Goal: Task Accomplishment & Management: Manage account settings

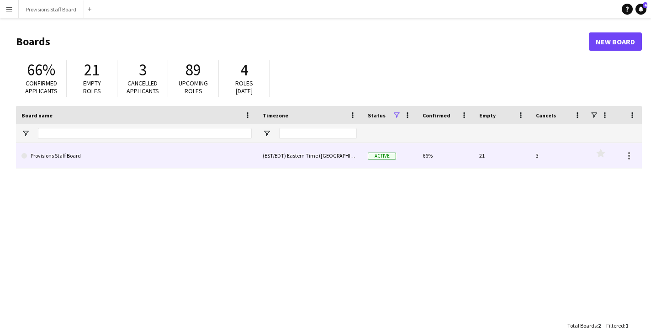
click at [122, 148] on link "Provisions Staff Board" at bounding box center [136, 156] width 230 height 26
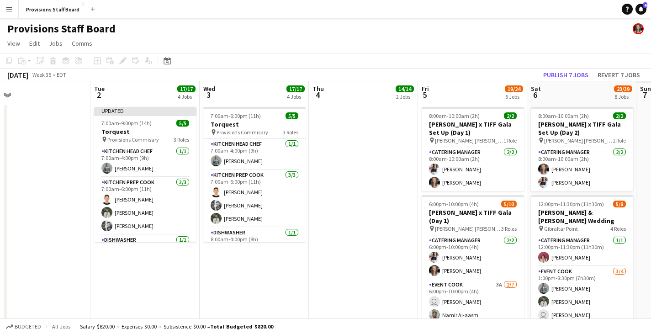
scroll to position [0, 333]
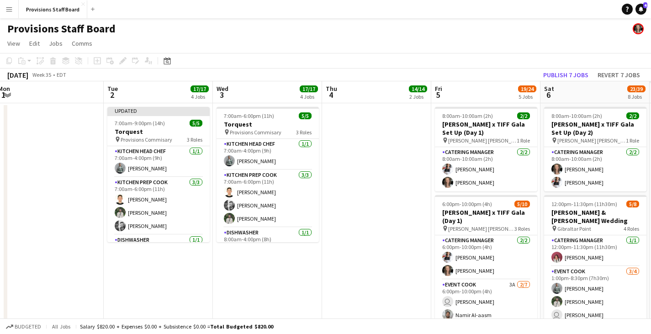
drag, startPoint x: 616, startPoint y: 93, endPoint x: 173, endPoint y: 101, distance: 442.4
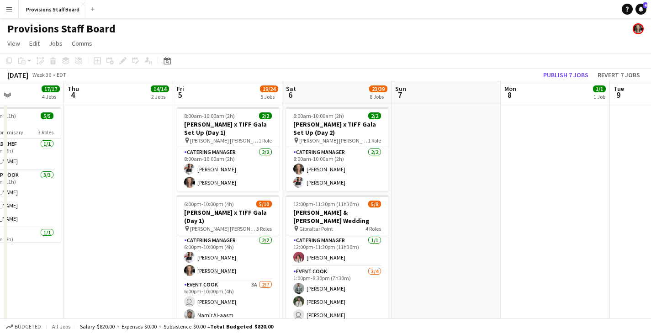
drag, startPoint x: 594, startPoint y: 106, endPoint x: 234, endPoint y: 100, distance: 360.6
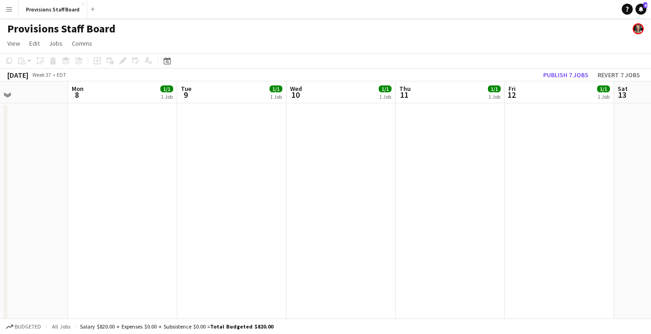
drag, startPoint x: 590, startPoint y: 90, endPoint x: 172, endPoint y: 91, distance: 418.1
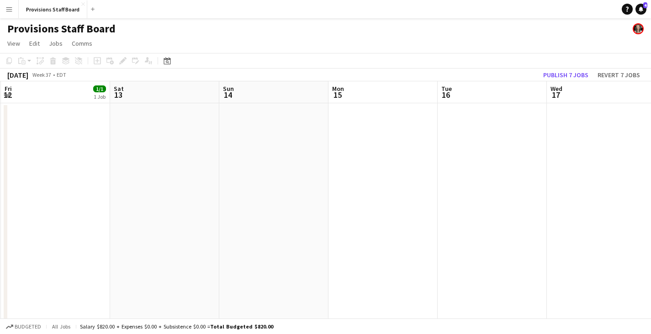
scroll to position [0, 243]
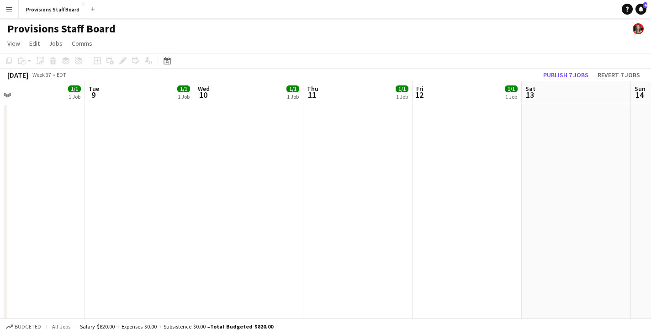
drag, startPoint x: 606, startPoint y: 93, endPoint x: 575, endPoint y: 110, distance: 35.6
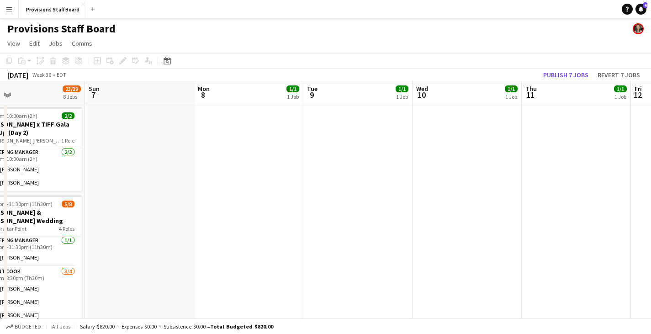
scroll to position [0, 263]
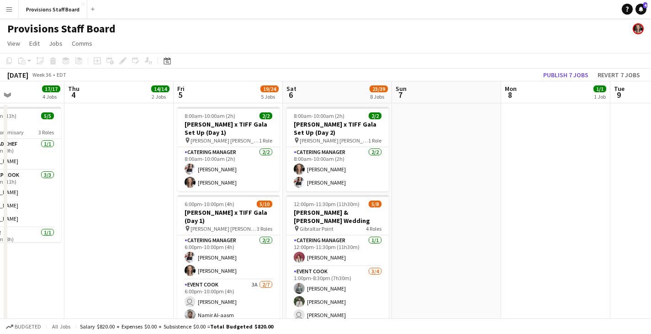
drag, startPoint x: 52, startPoint y: 93, endPoint x: 577, endPoint y: 100, distance: 525.1
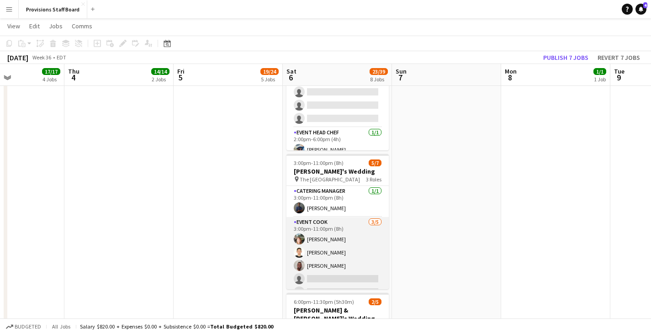
scroll to position [43, 0]
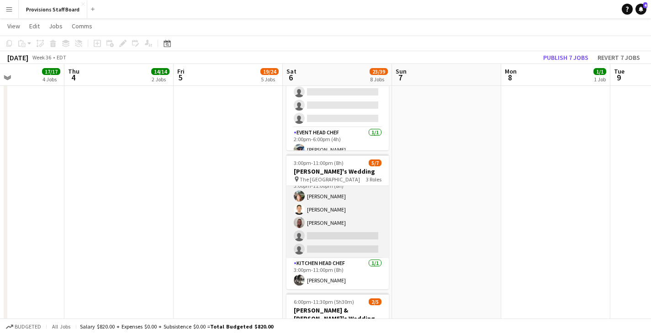
click at [329, 223] on app-card-role "Event Cook [DATE] 3:00pm-11:00pm (8h) [PERSON_NAME] [PERSON_NAME] [PERSON_NAME]…" at bounding box center [338, 216] width 102 height 84
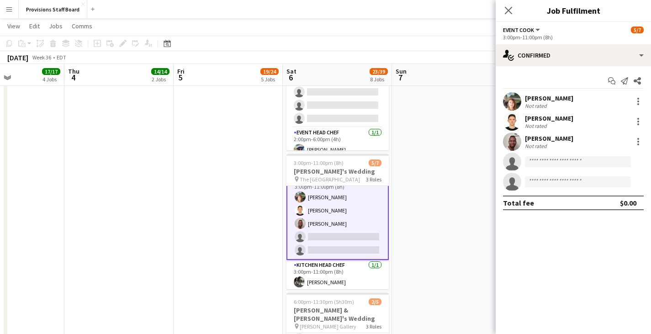
scroll to position [44, 0]
click at [510, 142] on app-user-avatar at bounding box center [512, 142] width 18 height 18
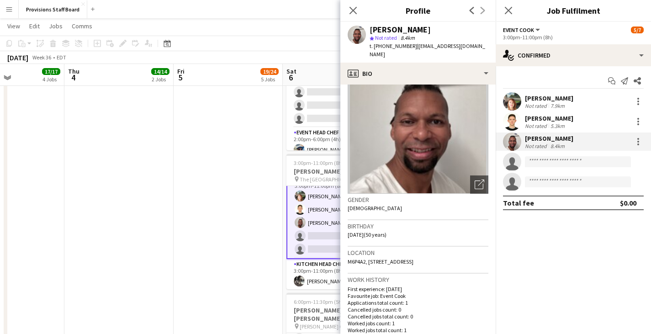
scroll to position [0, 0]
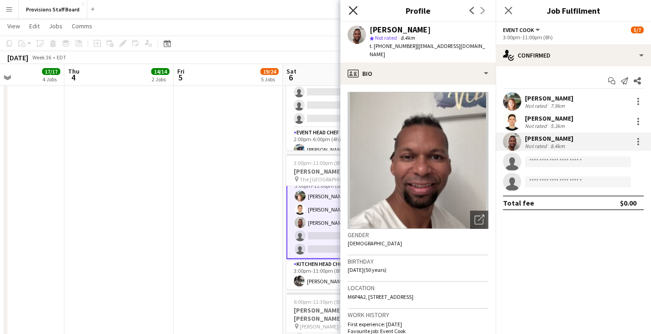
click at [350, 8] on icon at bounding box center [353, 10] width 9 height 9
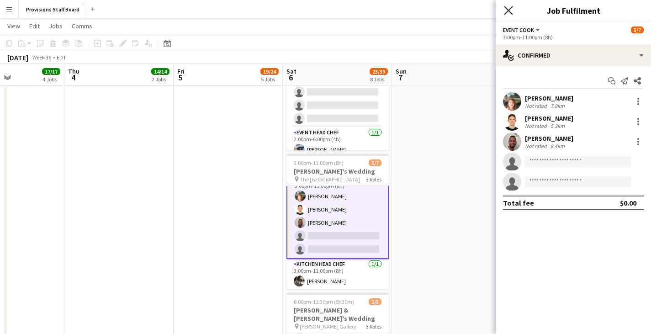
click at [511, 10] on icon "Close pop-in" at bounding box center [508, 10] width 9 height 9
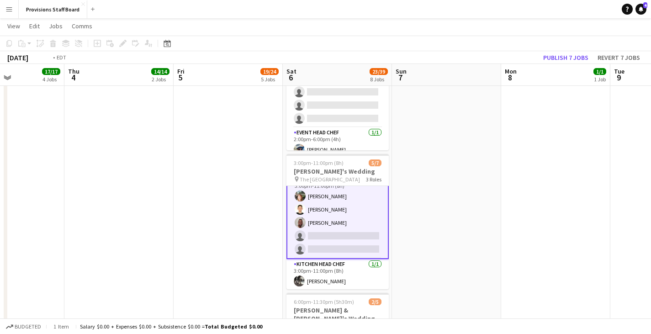
scroll to position [0, 284]
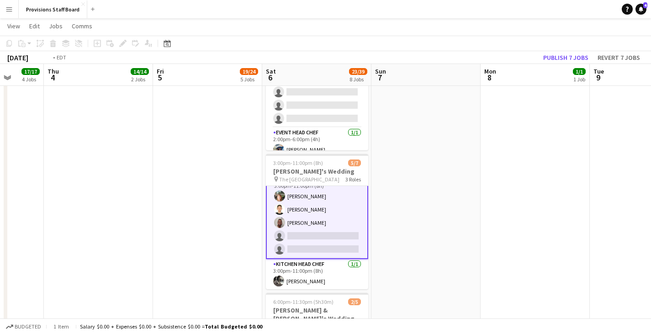
drag, startPoint x: 312, startPoint y: 68, endPoint x: 658, endPoint y: 79, distance: 345.6
click at [651, 79] on html "Menu Boards Boards Boards All jobs Status Workforce Workforce My Workforce Recr…" at bounding box center [325, 240] width 651 height 1395
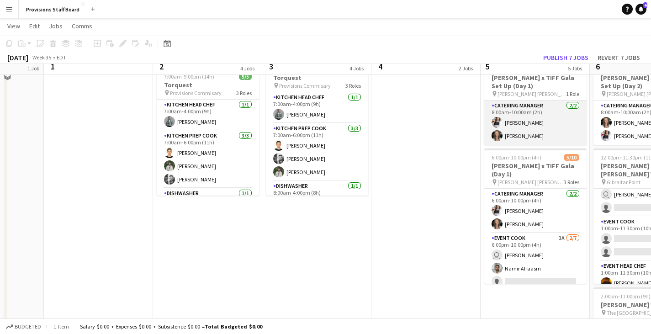
scroll to position [0, 0]
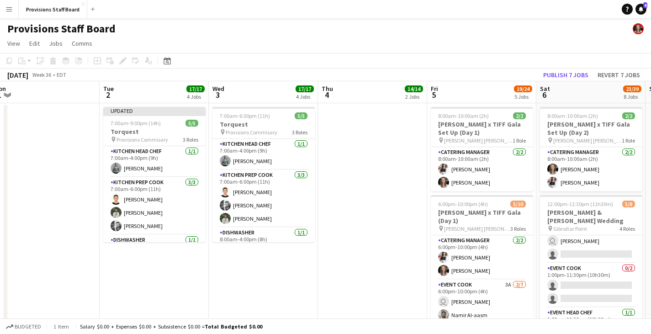
drag, startPoint x: 429, startPoint y: 260, endPoint x: 400, endPoint y: 259, distance: 29.3
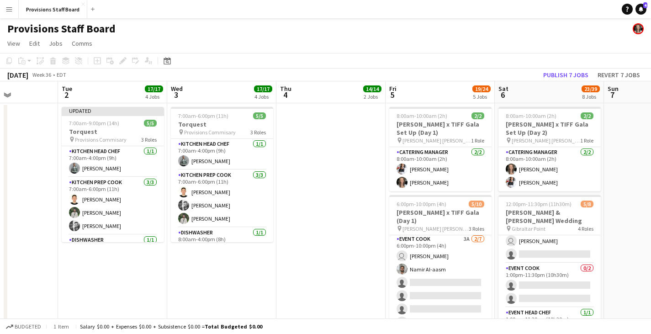
scroll to position [0, 286]
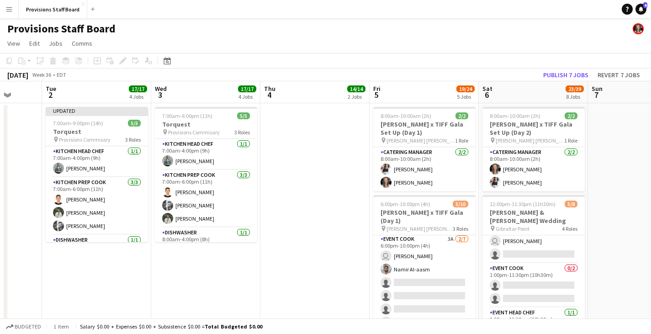
drag, startPoint x: 397, startPoint y: 247, endPoint x: 353, endPoint y: 219, distance: 52.2
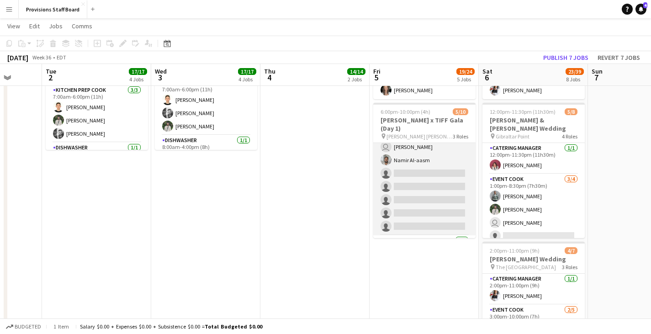
scroll to position [0, 0]
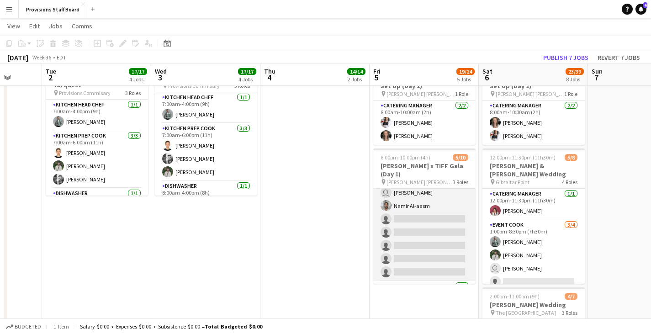
click at [430, 190] on app-card-role "Event Cook 3A [DATE] 6:00pm-10:00pm (4h) user [PERSON_NAME] [PERSON_NAME] Al-aa…" at bounding box center [424, 225] width 102 height 111
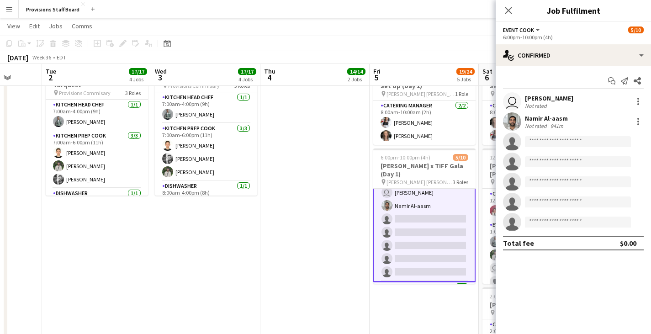
click at [504, 121] on app-user-avatar at bounding box center [512, 121] width 18 height 18
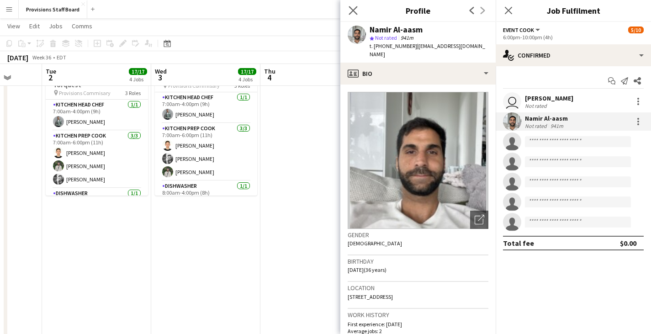
click at [348, 9] on app-icon "Close pop-in" at bounding box center [353, 10] width 13 height 13
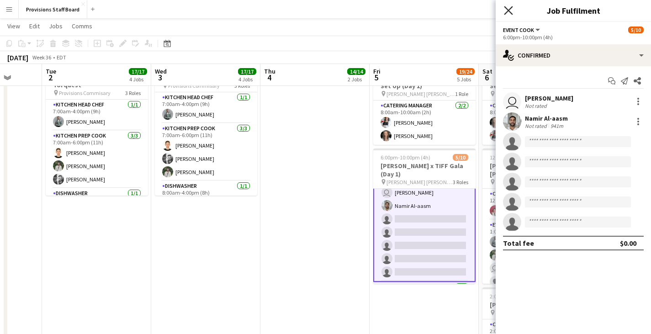
click at [506, 8] on icon at bounding box center [508, 10] width 9 height 9
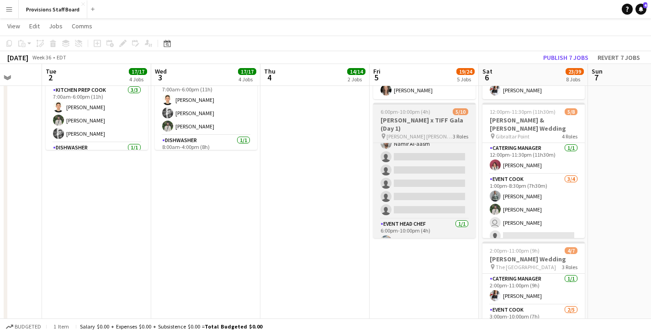
scroll to position [83, 0]
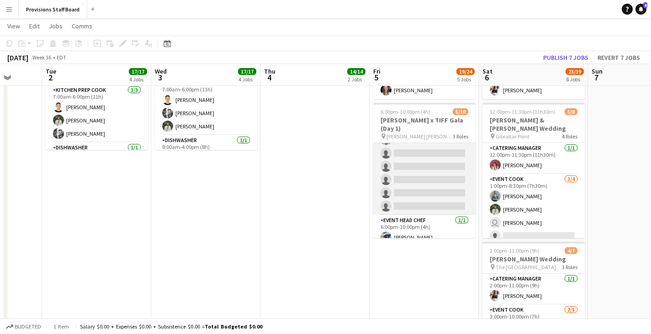
click at [438, 143] on app-card-role "Event Cook 3A [DATE] 6:00pm-10:00pm (4h) user [PERSON_NAME] [PERSON_NAME] Al-aa…" at bounding box center [424, 160] width 102 height 111
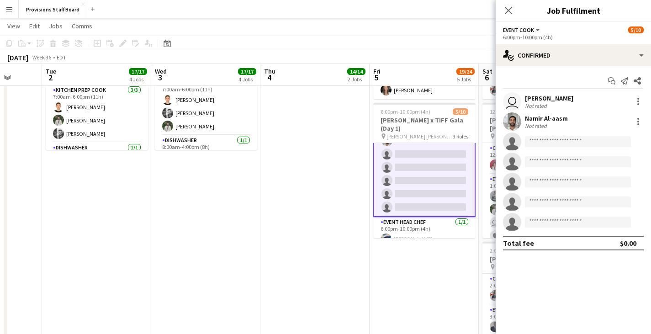
scroll to position [84, 0]
drag, startPoint x: 586, startPoint y: 117, endPoint x: 554, endPoint y: 117, distance: 32.4
click at [554, 117] on div "[PERSON_NAME]-aasm Not rated 941m" at bounding box center [573, 121] width 155 height 18
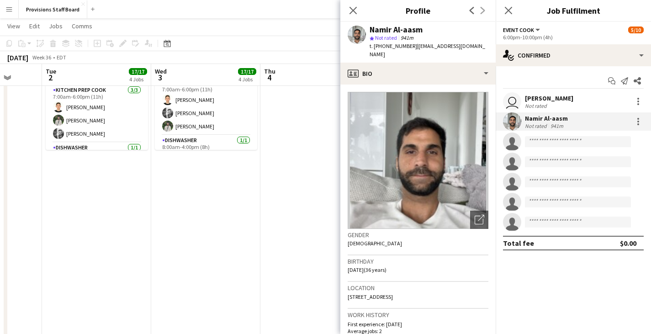
click at [581, 116] on div "[PERSON_NAME]-aasm Not rated 941m" at bounding box center [573, 121] width 155 height 18
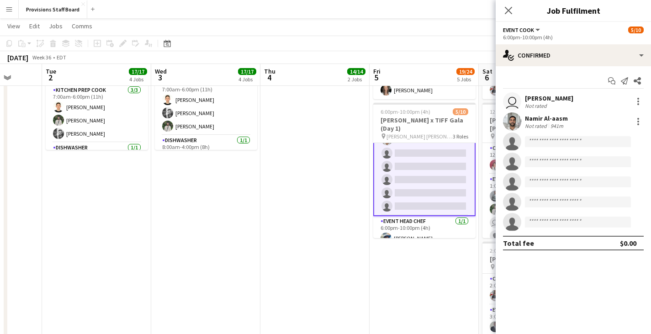
click at [565, 92] on div "Start chat Send notification Share user [PERSON_NAME] Not rated [PERSON_NAME] N…" at bounding box center [573, 161] width 155 height 191
drag, startPoint x: 551, startPoint y: 98, endPoint x: 525, endPoint y: 98, distance: 26.1
click at [525, 98] on div "user [PERSON_NAME] Not rated" at bounding box center [573, 101] width 155 height 18
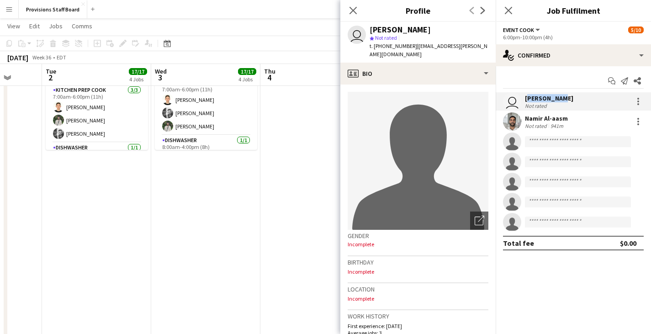
copy div "[PERSON_NAME]"
drag, startPoint x: 571, startPoint y: 118, endPoint x: 526, endPoint y: 116, distance: 45.3
click at [526, 116] on div "[PERSON_NAME]-aasm Not rated 941m" at bounding box center [573, 121] width 155 height 18
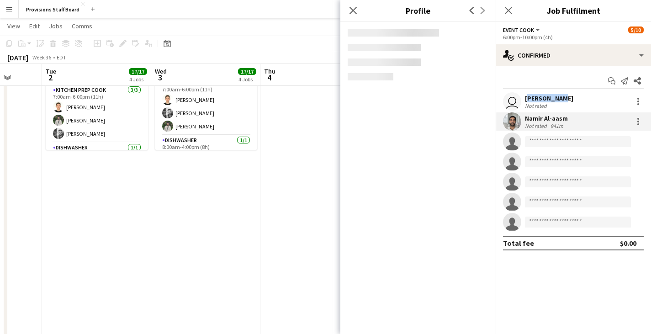
copy div "Namir Al-aasm"
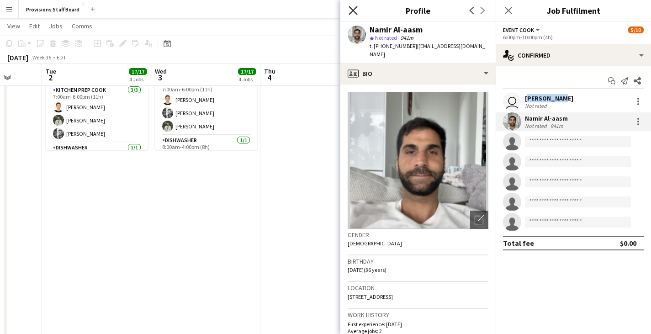
click at [353, 8] on icon "Close pop-in" at bounding box center [353, 10] width 9 height 9
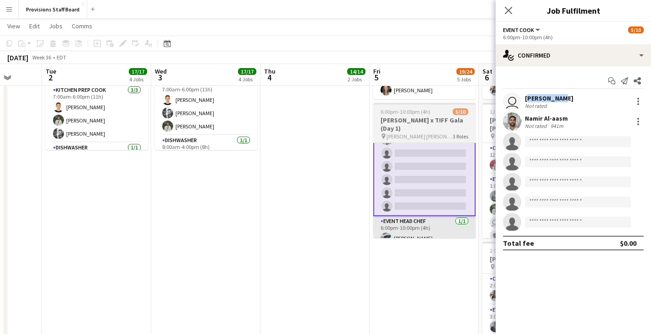
click at [432, 235] on app-card-role "Event Head Chef [DATE] 6:00pm-10:00pm (4h) [PERSON_NAME]" at bounding box center [424, 231] width 102 height 31
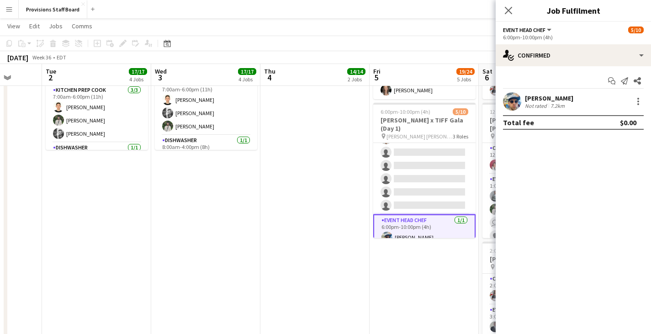
scroll to position [83, 0]
drag, startPoint x: 575, startPoint y: 98, endPoint x: 526, endPoint y: 99, distance: 48.9
click at [526, 99] on div "[PERSON_NAME] Not rated 7.2km" at bounding box center [573, 101] width 155 height 18
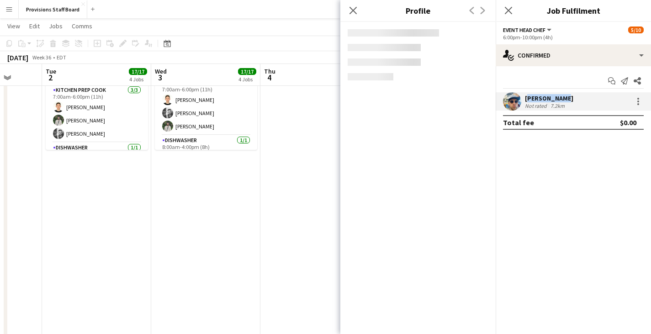
copy div "[PERSON_NAME]"
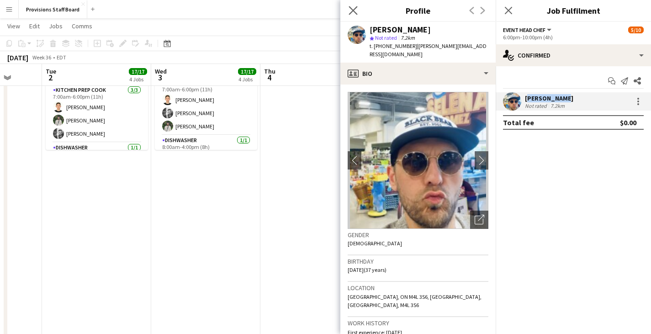
click at [358, 7] on app-icon "Close pop-in" at bounding box center [353, 10] width 13 height 13
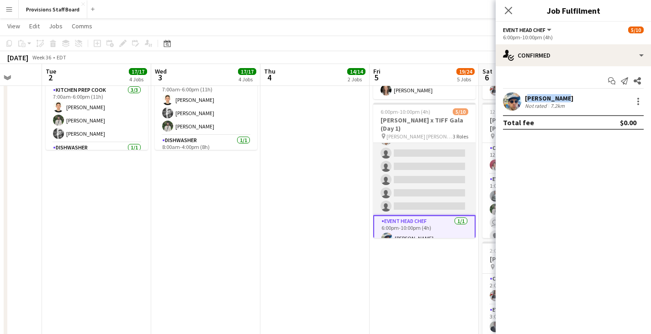
drag, startPoint x: 315, startPoint y: 175, endPoint x: 395, endPoint y: 181, distance: 80.2
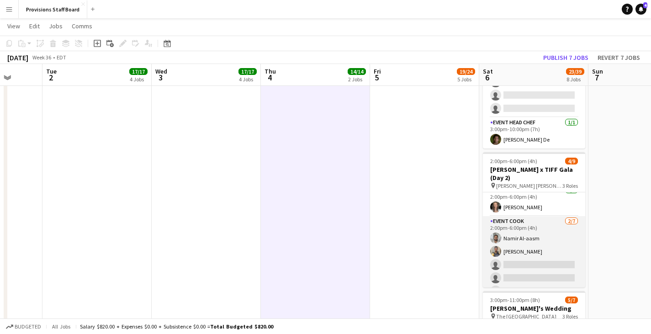
scroll to position [0, 0]
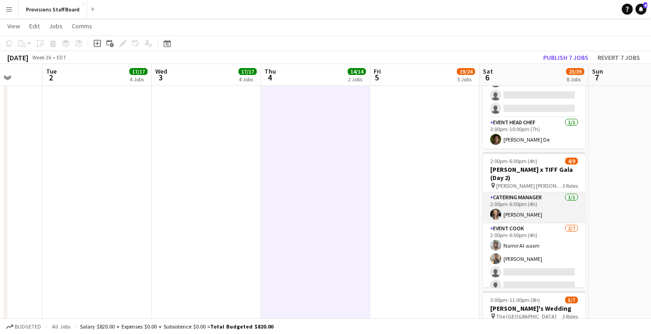
click at [538, 205] on app-card-role "Catering Manager [DATE] 2:00pm-6:00pm (4h) [PERSON_NAME]" at bounding box center [534, 207] width 102 height 31
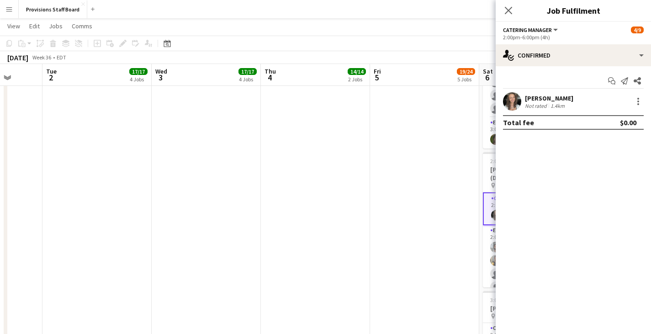
click at [507, 12] on icon "Close pop-in" at bounding box center [508, 10] width 7 height 7
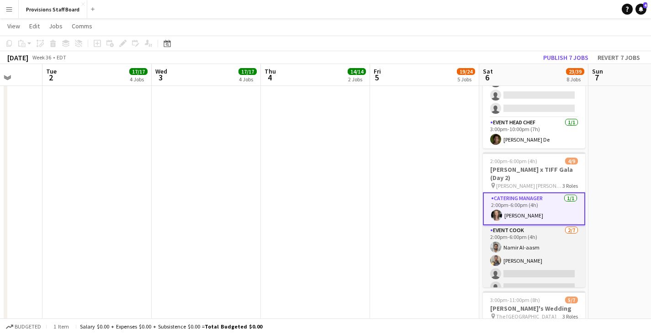
click at [530, 243] on app-card-role "Event Cook [DATE] 2:00pm-6:00pm (4h) [PERSON_NAME] [PERSON_NAME] single-neutral…" at bounding box center [534, 280] width 102 height 111
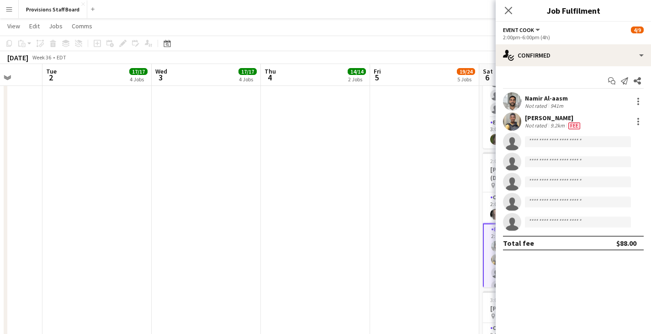
drag, startPoint x: 579, startPoint y: 99, endPoint x: 526, endPoint y: 98, distance: 53.0
click at [526, 98] on div "[PERSON_NAME]-aasm Not rated 941m" at bounding box center [573, 101] width 155 height 18
copy div "Namir Al-aasm"
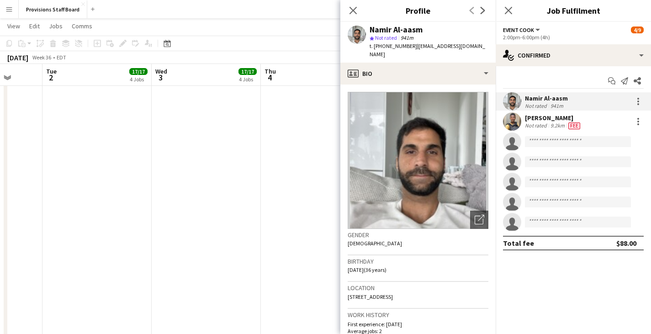
click at [527, 121] on div "[PERSON_NAME]" at bounding box center [553, 118] width 57 height 8
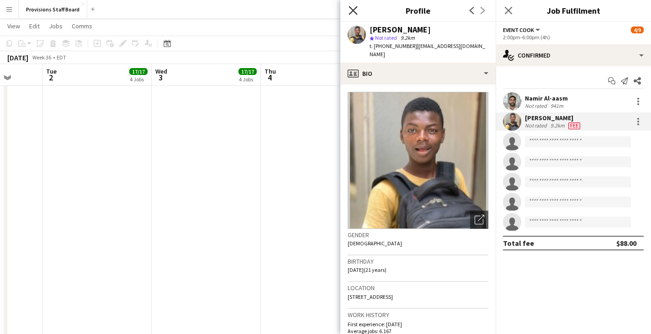
click at [352, 9] on icon at bounding box center [353, 10] width 9 height 9
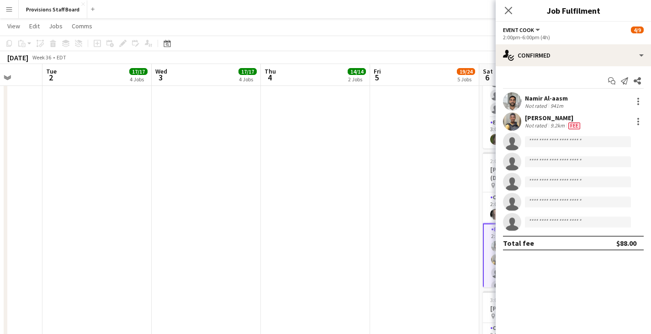
click at [447, 229] on app-date-cell "8:00am-10:00am (2h) 2/2 [PERSON_NAME] x TIFF Gala Set Up (Day 1) pin [PERSON_NA…" at bounding box center [424, 183] width 109 height 802
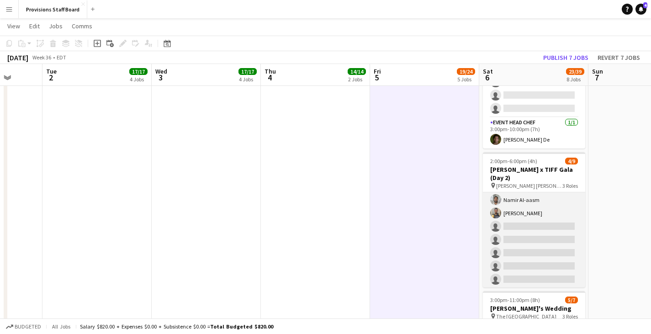
scroll to position [69, 0]
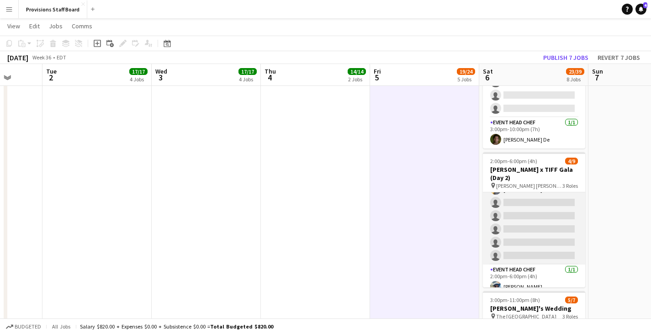
click at [546, 202] on app-card-role "Event Cook [DATE] 2:00pm-6:00pm (4h) [PERSON_NAME] [PERSON_NAME] single-neutral…" at bounding box center [534, 209] width 102 height 111
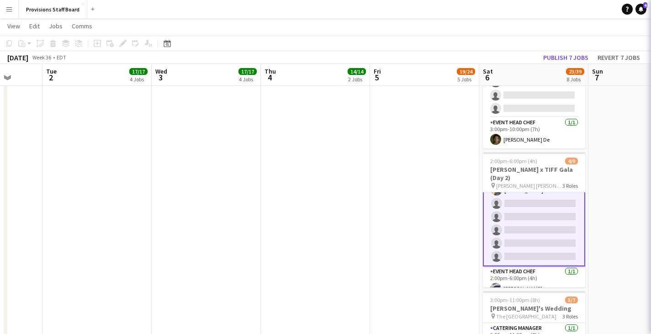
scroll to position [70, 0]
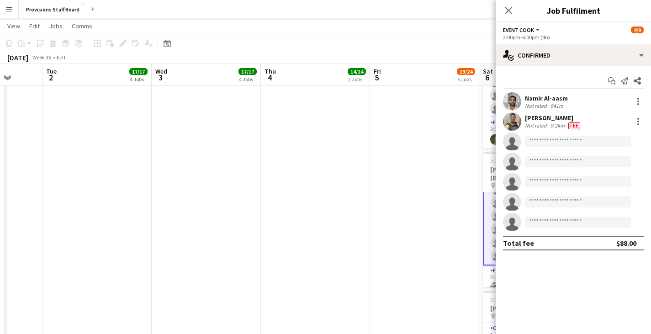
drag, startPoint x: 569, startPoint y: 117, endPoint x: 524, endPoint y: 117, distance: 44.8
click at [524, 117] on div "[PERSON_NAME] Not rated 9.2km Fee" at bounding box center [573, 121] width 155 height 18
copy div "[PERSON_NAME]"
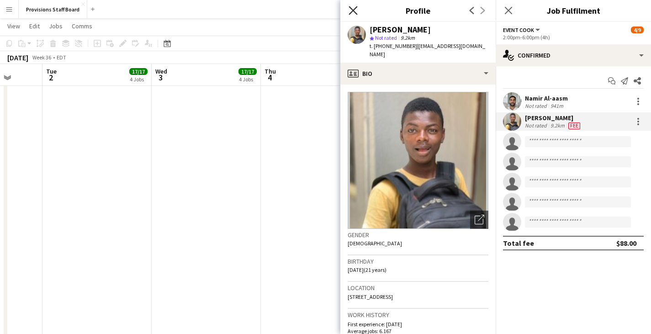
click at [355, 11] on icon "Close pop-in" at bounding box center [353, 10] width 9 height 9
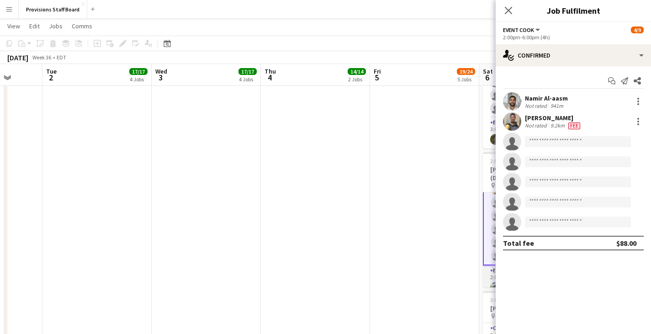
click at [488, 274] on app-card-role "Event Head Chef [DATE] 2:00pm-6:00pm (4h) [PERSON_NAME]" at bounding box center [534, 280] width 102 height 31
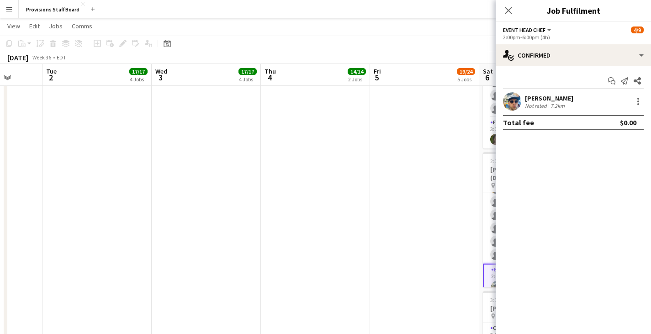
scroll to position [69, 0]
drag, startPoint x: 571, startPoint y: 99, endPoint x: 527, endPoint y: 96, distance: 44.0
click at [527, 96] on div "[PERSON_NAME] Not rated 7.2km" at bounding box center [573, 101] width 155 height 18
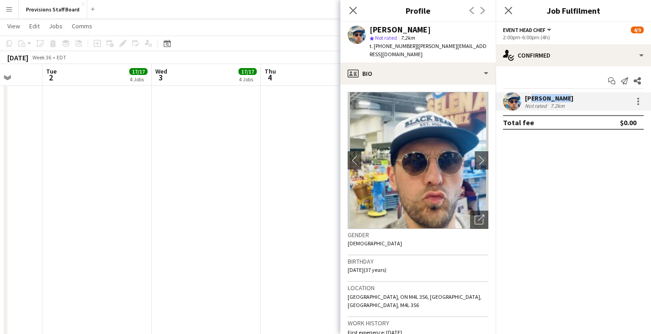
click at [586, 94] on div "[PERSON_NAME] Not rated 7.2km" at bounding box center [573, 101] width 155 height 18
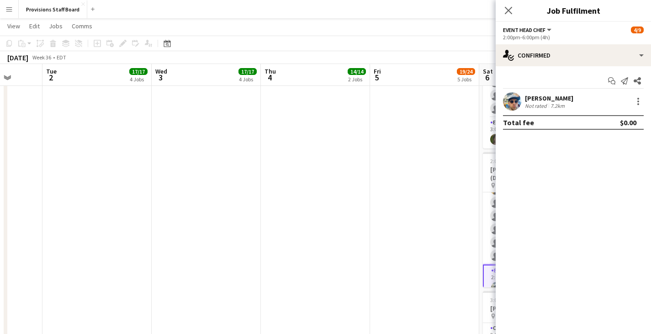
click at [557, 196] on mat-expansion-panel "check Confirmed Start chat Send notification Share [PERSON_NAME] Not rated 7.2k…" at bounding box center [573, 200] width 155 height 268
drag, startPoint x: 566, startPoint y: 95, endPoint x: 526, endPoint y: 100, distance: 40.5
click at [526, 100] on div "[PERSON_NAME]" at bounding box center [549, 98] width 48 height 8
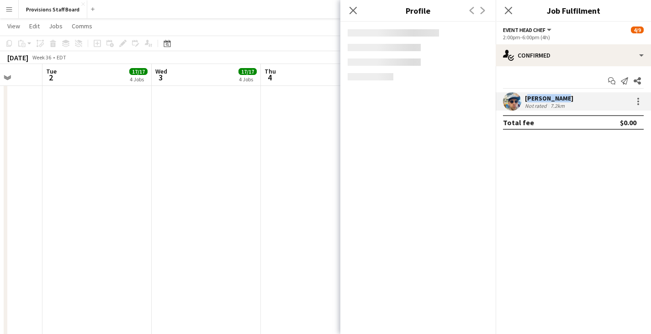
copy div "[PERSON_NAME]"
